Goal: Task Accomplishment & Management: Manage account settings

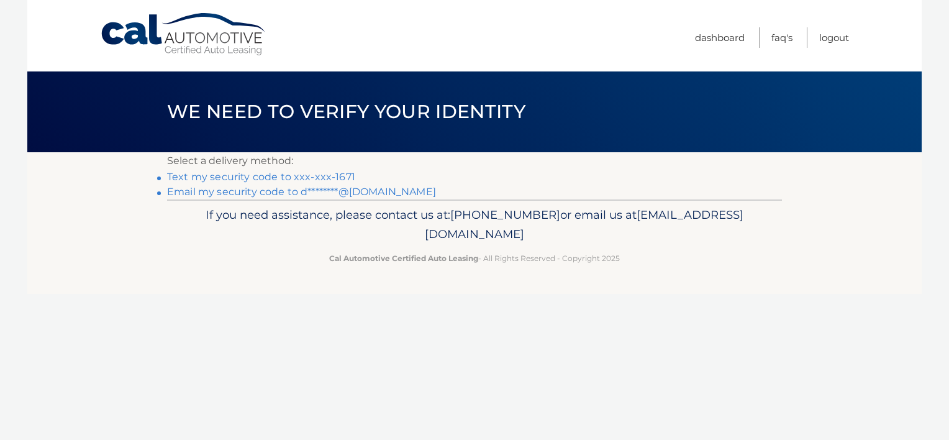
click at [282, 176] on link "Text my security code to xxx-xxx-1671" at bounding box center [261, 177] width 188 height 12
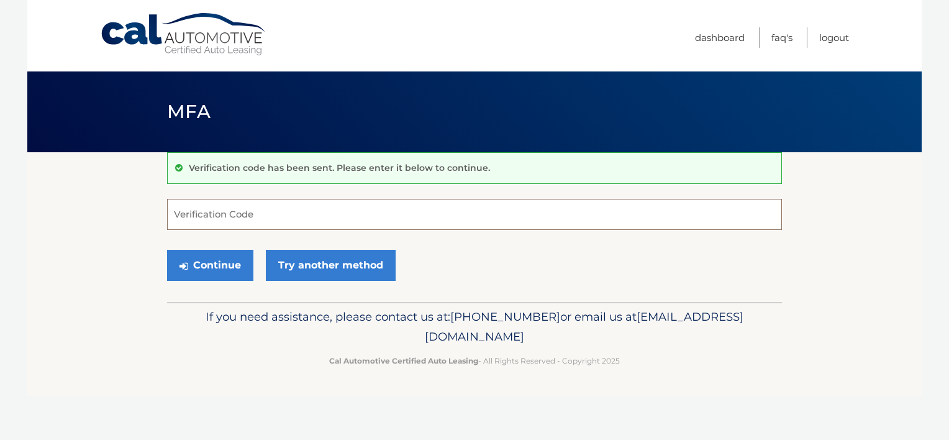
click at [395, 204] on input "Verification Code" at bounding box center [474, 214] width 615 height 31
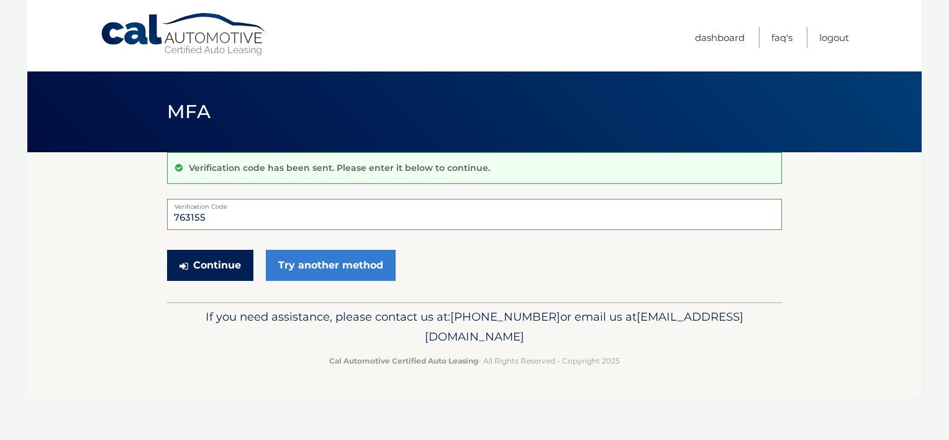
type input "763155"
click at [189, 261] on button "Continue" at bounding box center [210, 265] width 86 height 31
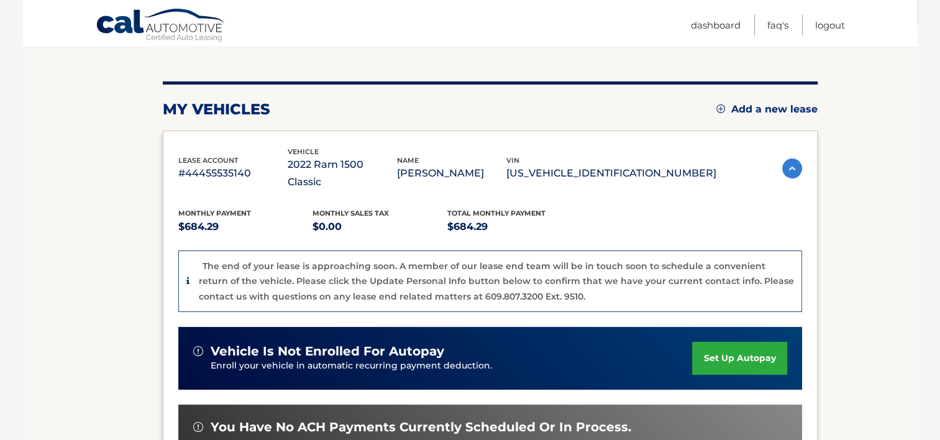
scroll to position [15, 0]
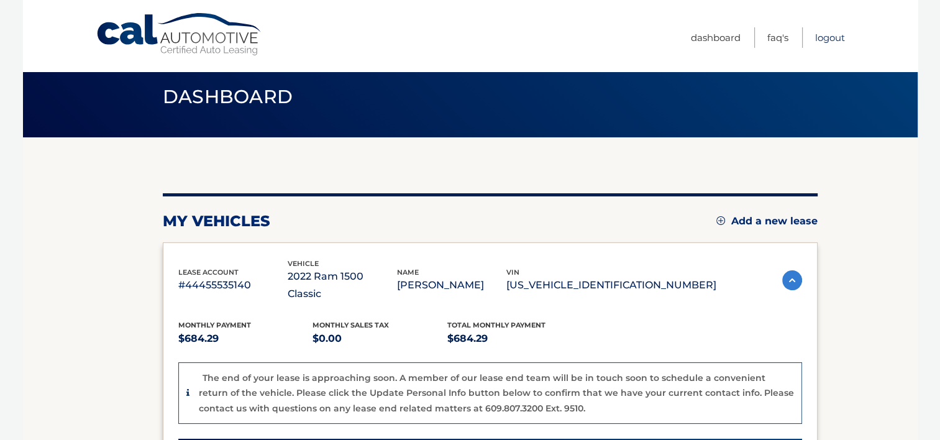
click at [831, 40] on link "Logout" at bounding box center [830, 37] width 30 height 21
